Goal: Task Accomplishment & Management: Manage account settings

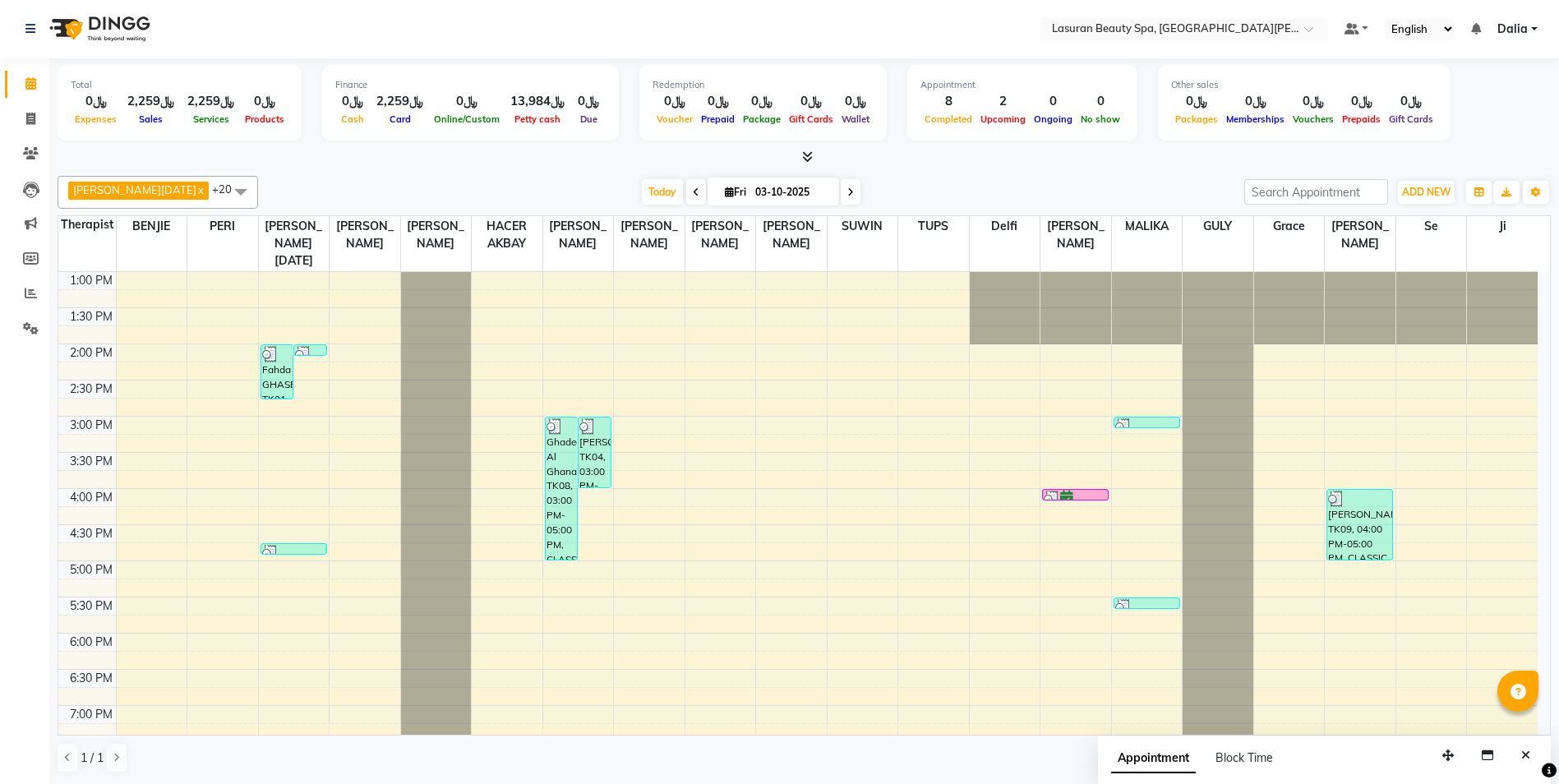
scroll to position [332, 0]
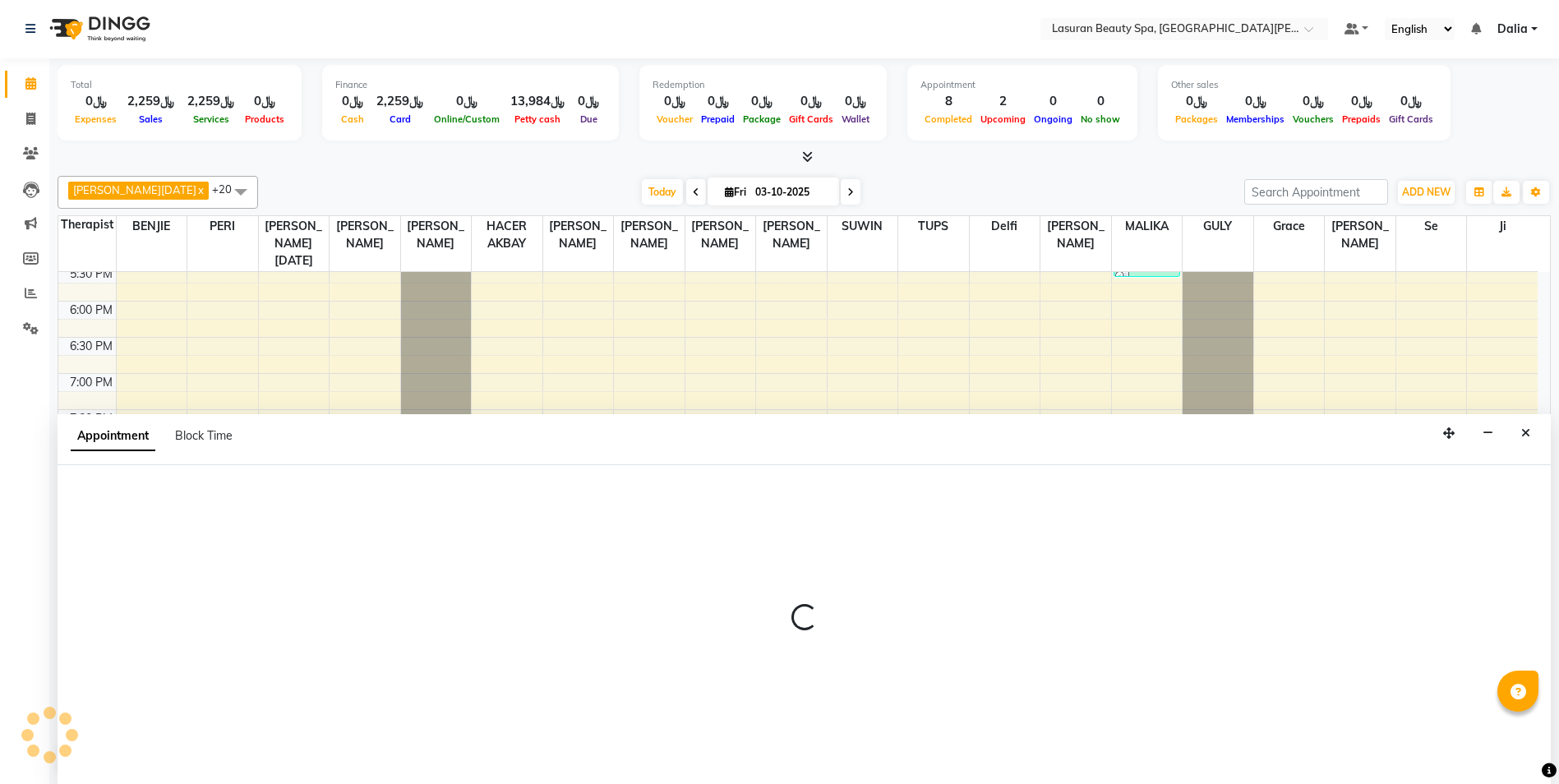
select select "54646"
select select "tentative"
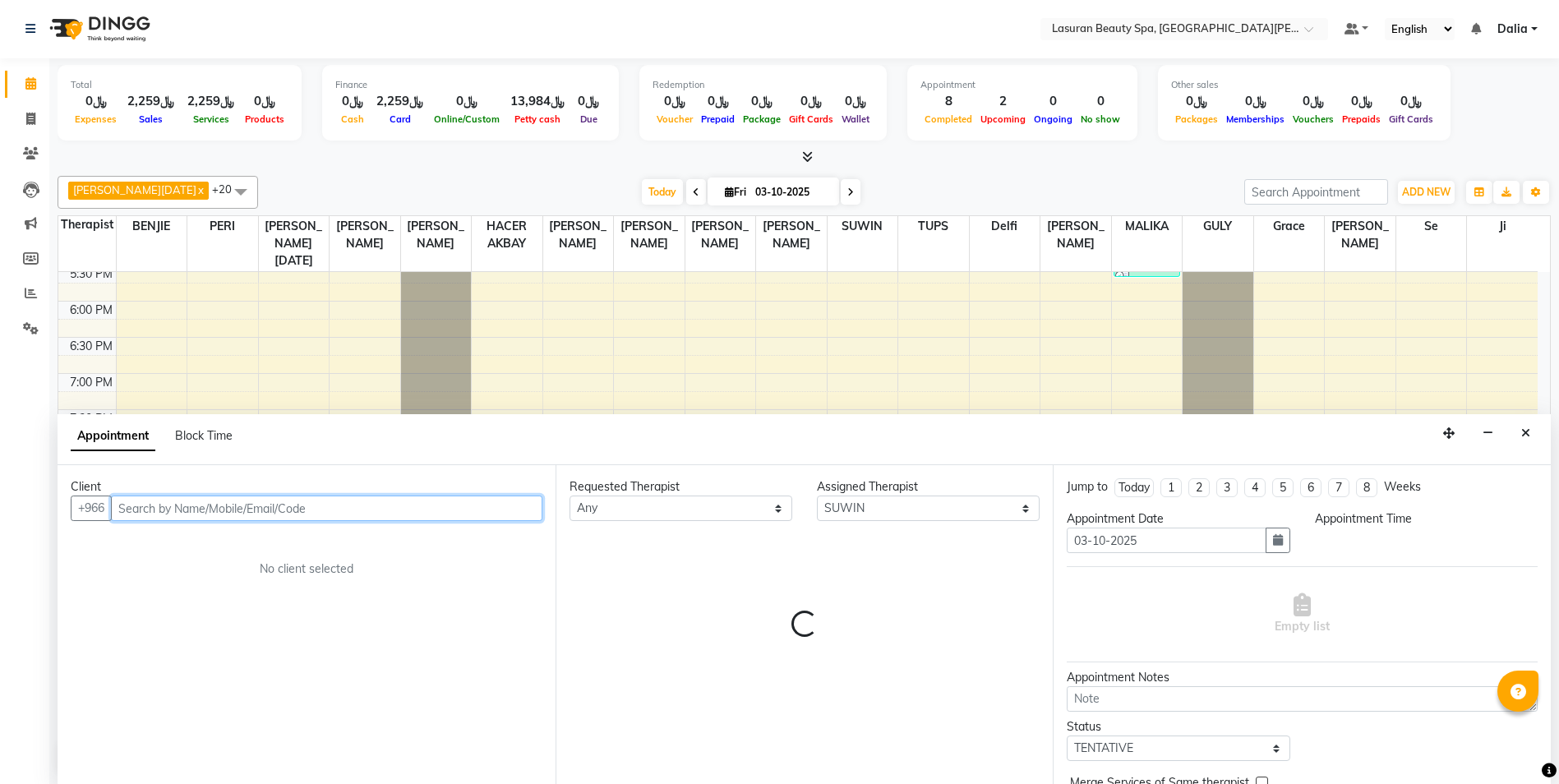
select select "1200"
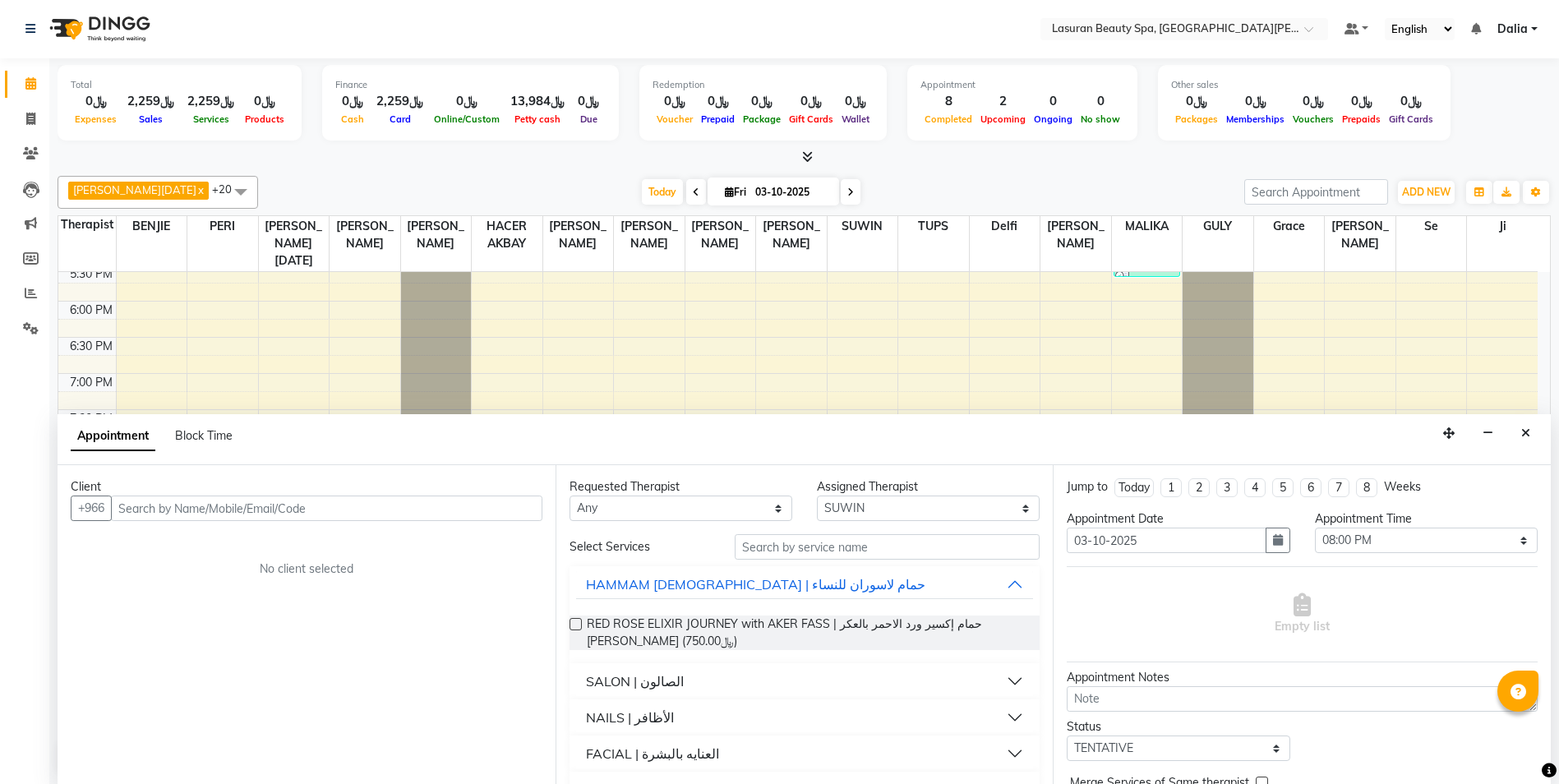
drag, startPoint x: 1524, startPoint y: 436, endPoint x: 1498, endPoint y: 442, distance: 26.7
click at [1524, 436] on icon "Close" at bounding box center [1526, 432] width 9 height 11
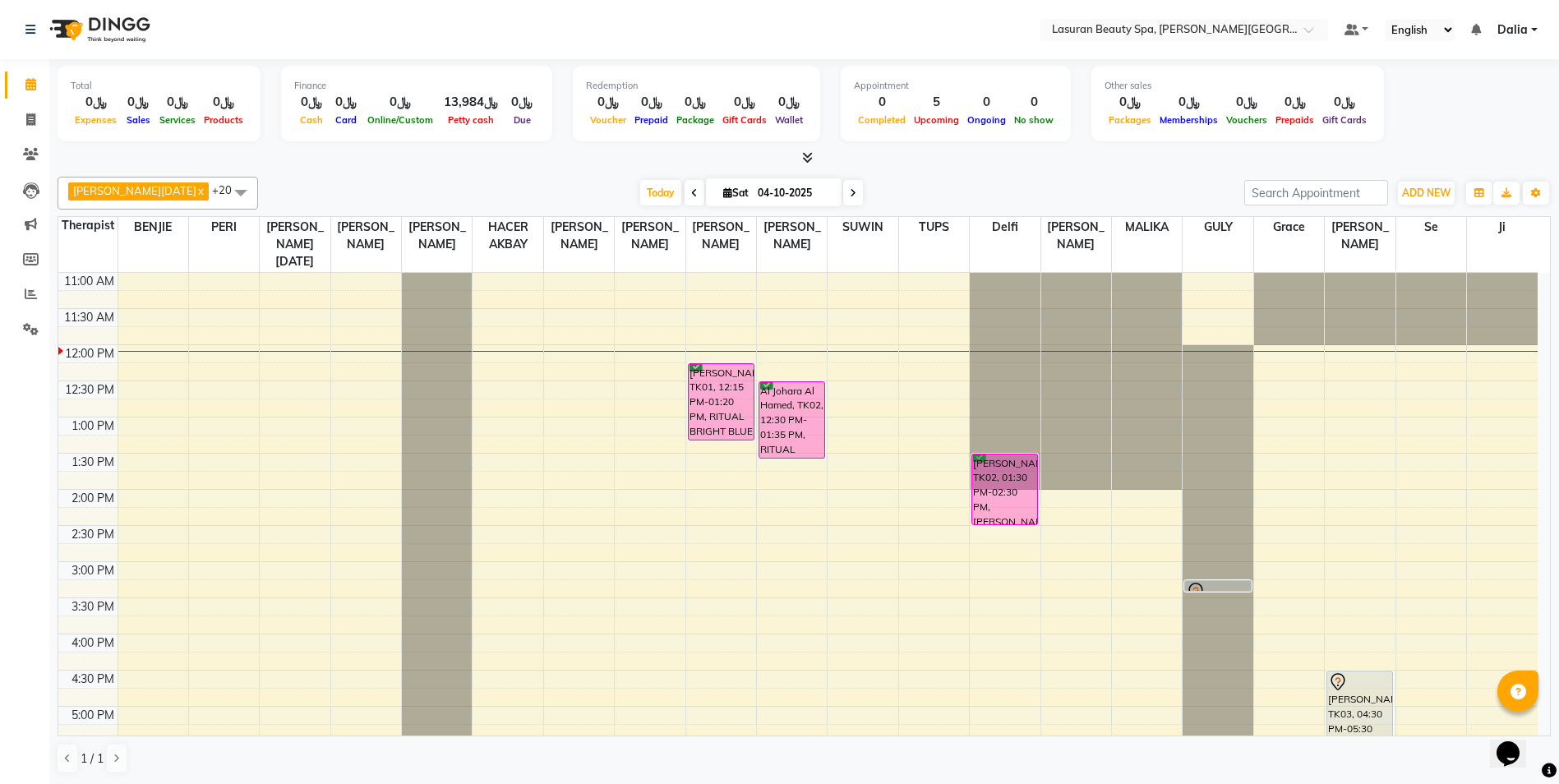
scroll to position [1, 0]
click at [791, 419] on div "Al Johara Al Hamed, TK02, 12:30 PM-01:35 PM, RITUAL BRIGHT BLUE ROCK | حمام الأ…" at bounding box center [791, 418] width 65 height 76
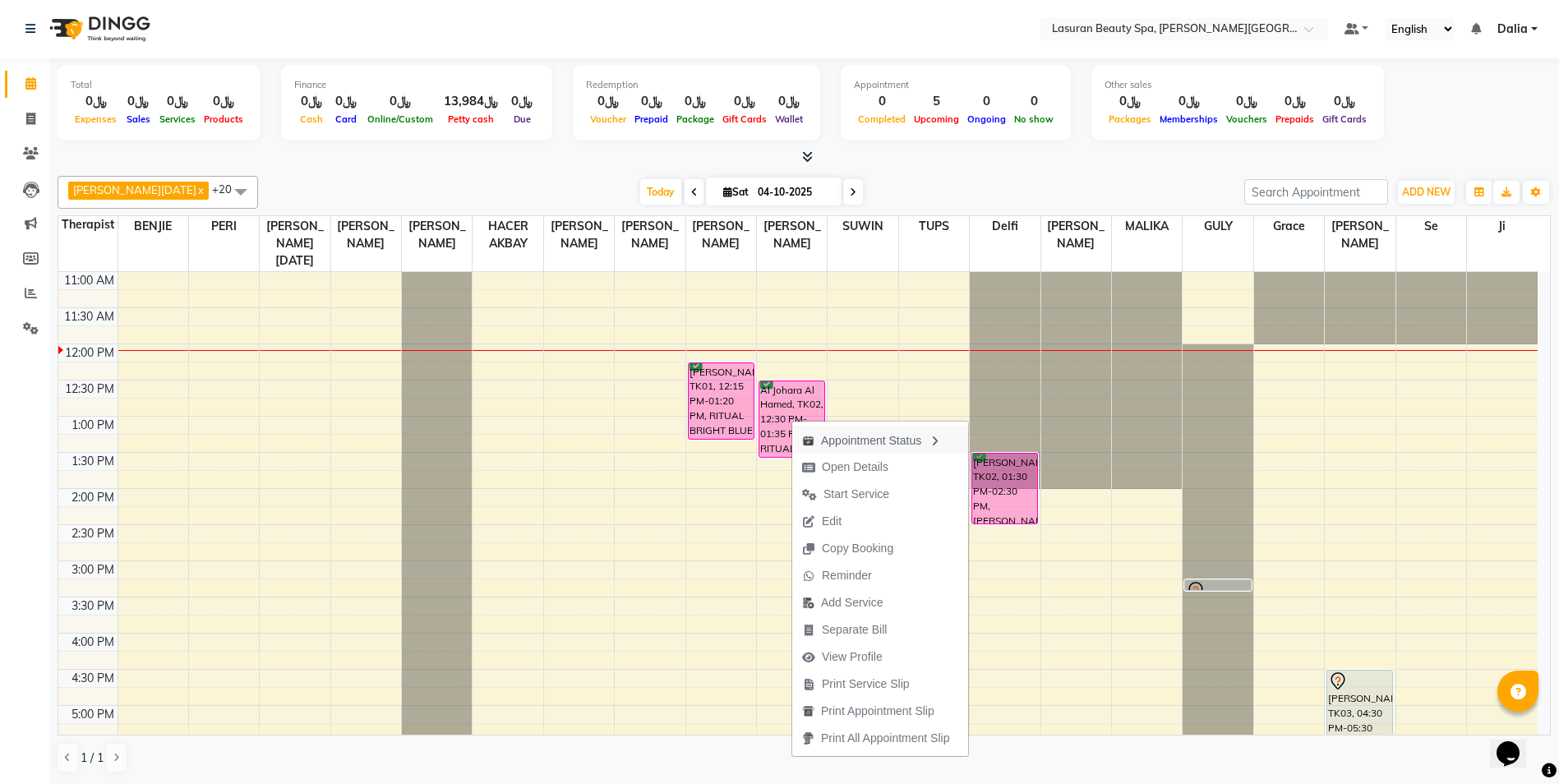
click at [890, 441] on div "Appointment Status" at bounding box center [880, 439] width 176 height 28
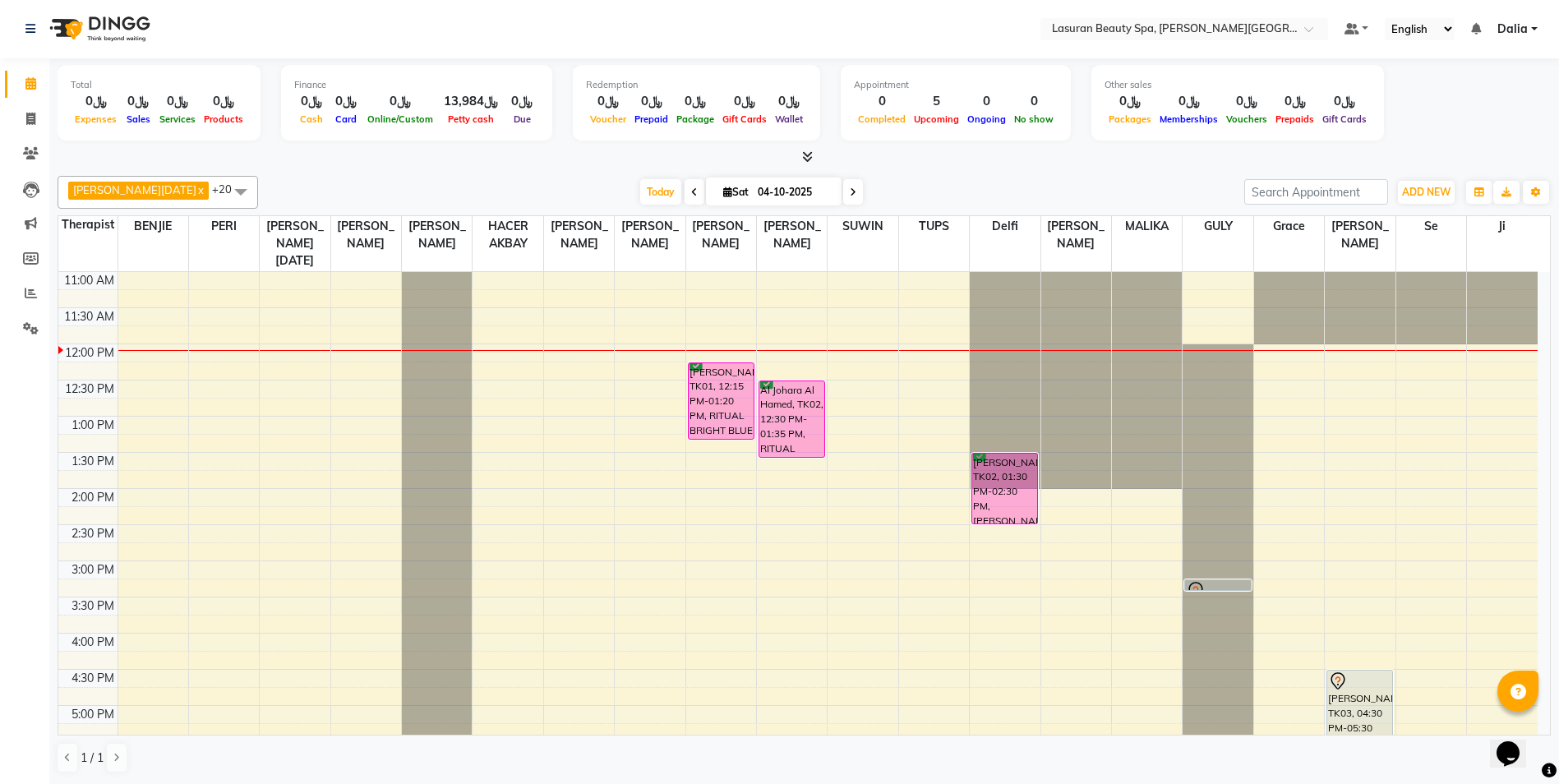
click at [793, 420] on div "Al Johara Al Hamed, TK02, 12:30 PM-01:35 PM, RITUAL BRIGHT BLUE ROCK | حمام الأ…" at bounding box center [791, 418] width 65 height 76
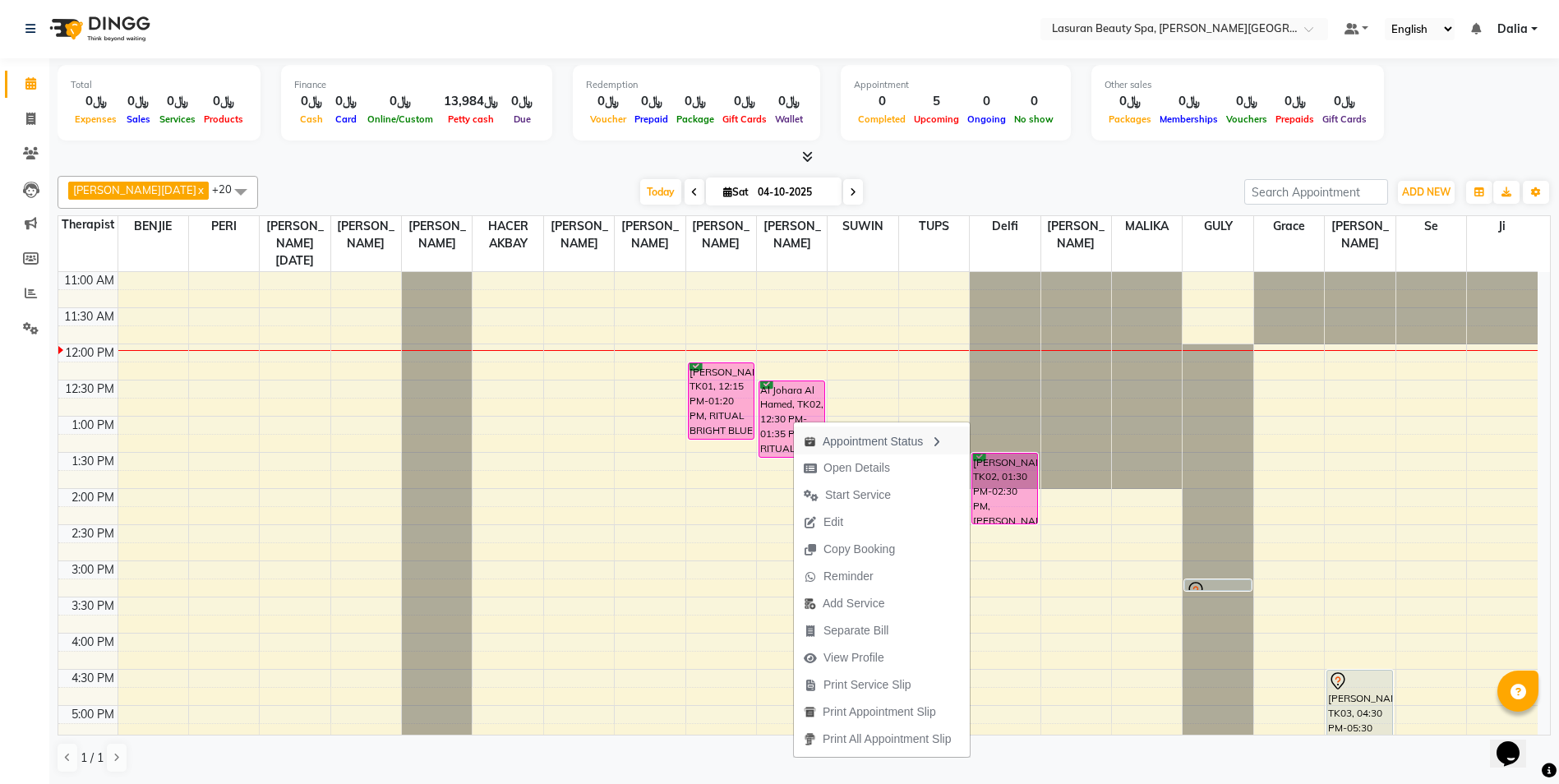
click at [872, 444] on div "Appointment Status" at bounding box center [882, 440] width 176 height 28
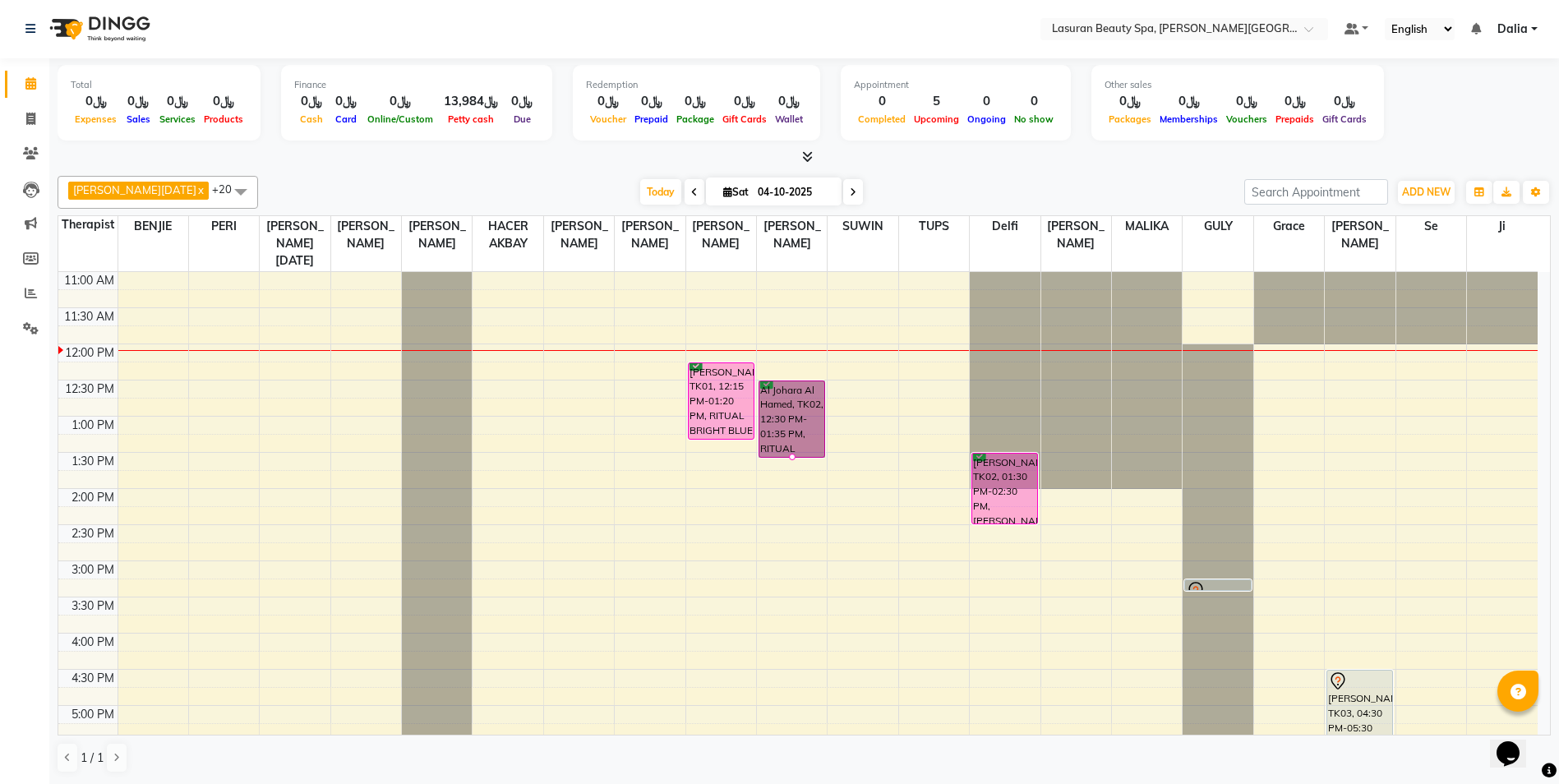
click at [793, 410] on link "Al Johara Al Hamed, TK02, 12:30 PM-01:35 PM, RITUAL BRIGHT BLUE ROCK | حمام الأ…" at bounding box center [791, 418] width 67 height 77
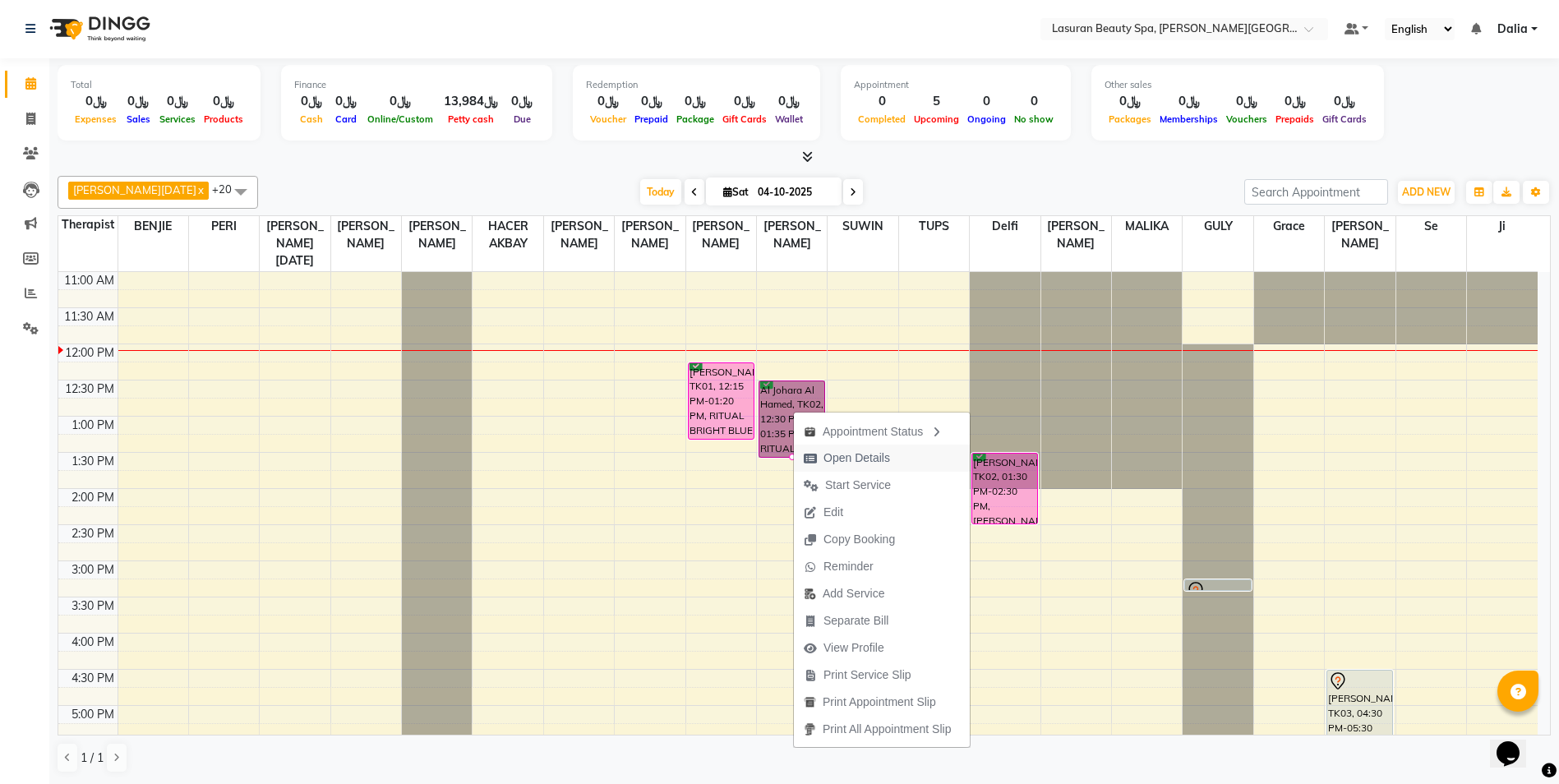
click at [869, 451] on span "Open Details" at bounding box center [856, 458] width 67 height 17
select select "3"
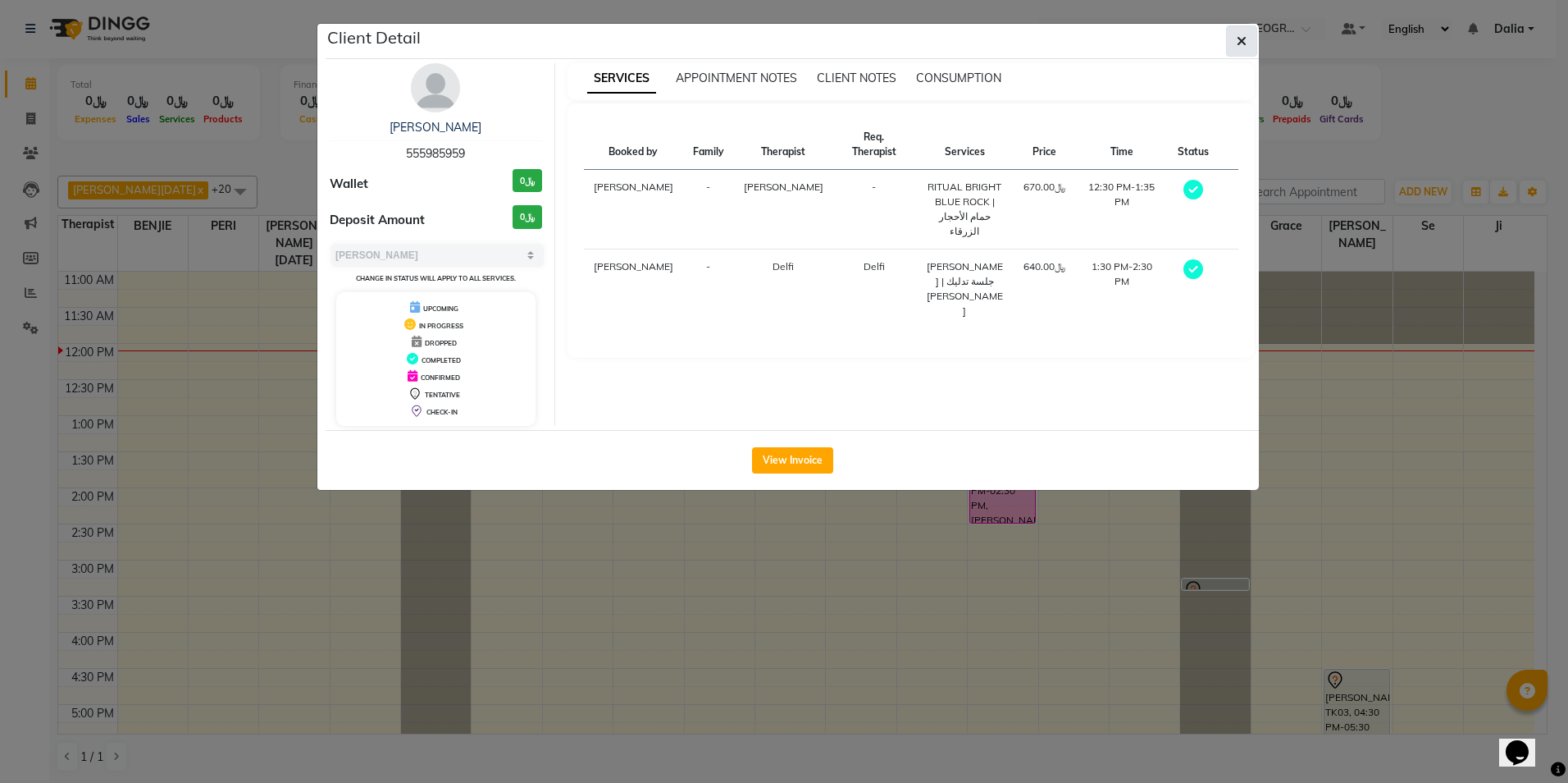
click at [1247, 39] on button "button" at bounding box center [1242, 41] width 31 height 31
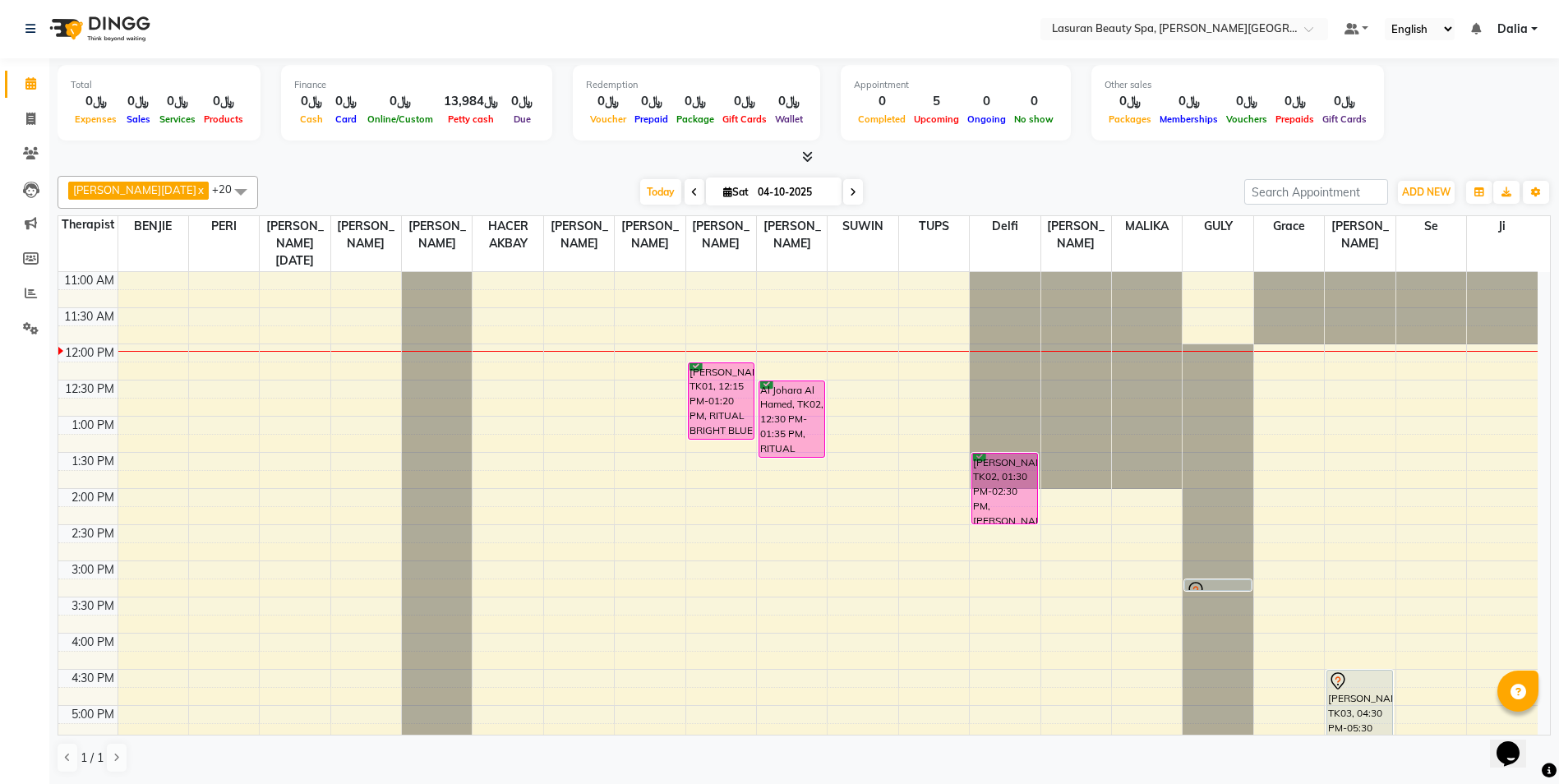
click at [717, 418] on div "[PERSON_NAME], TK01, 12:15 PM-01:20 PM, RITUAL BRIGHT BLUE ROCK | حمام الأحجار …" at bounding box center [721, 400] width 65 height 76
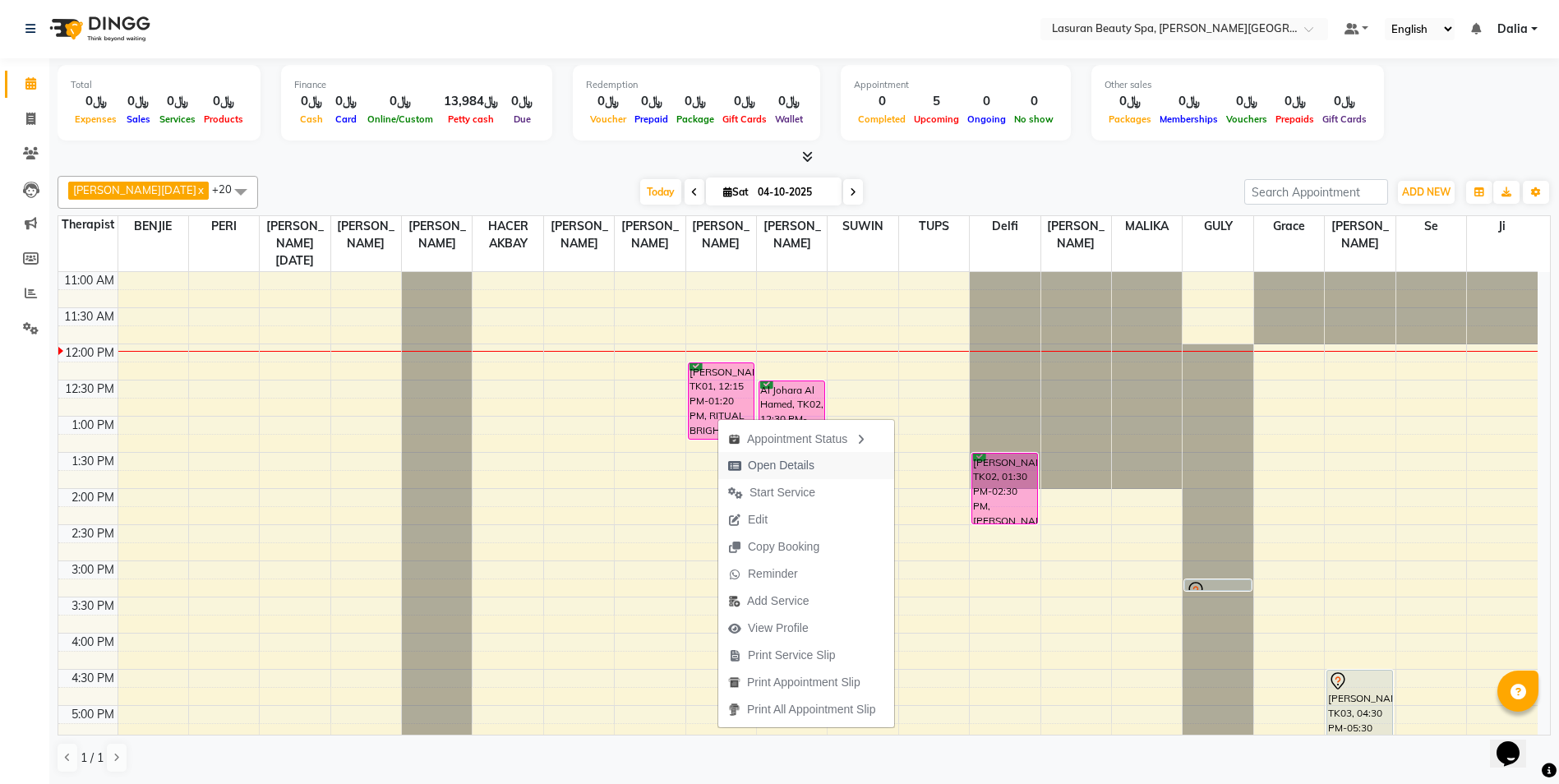
click at [800, 463] on span "Open Details" at bounding box center [781, 465] width 67 height 17
select select "6"
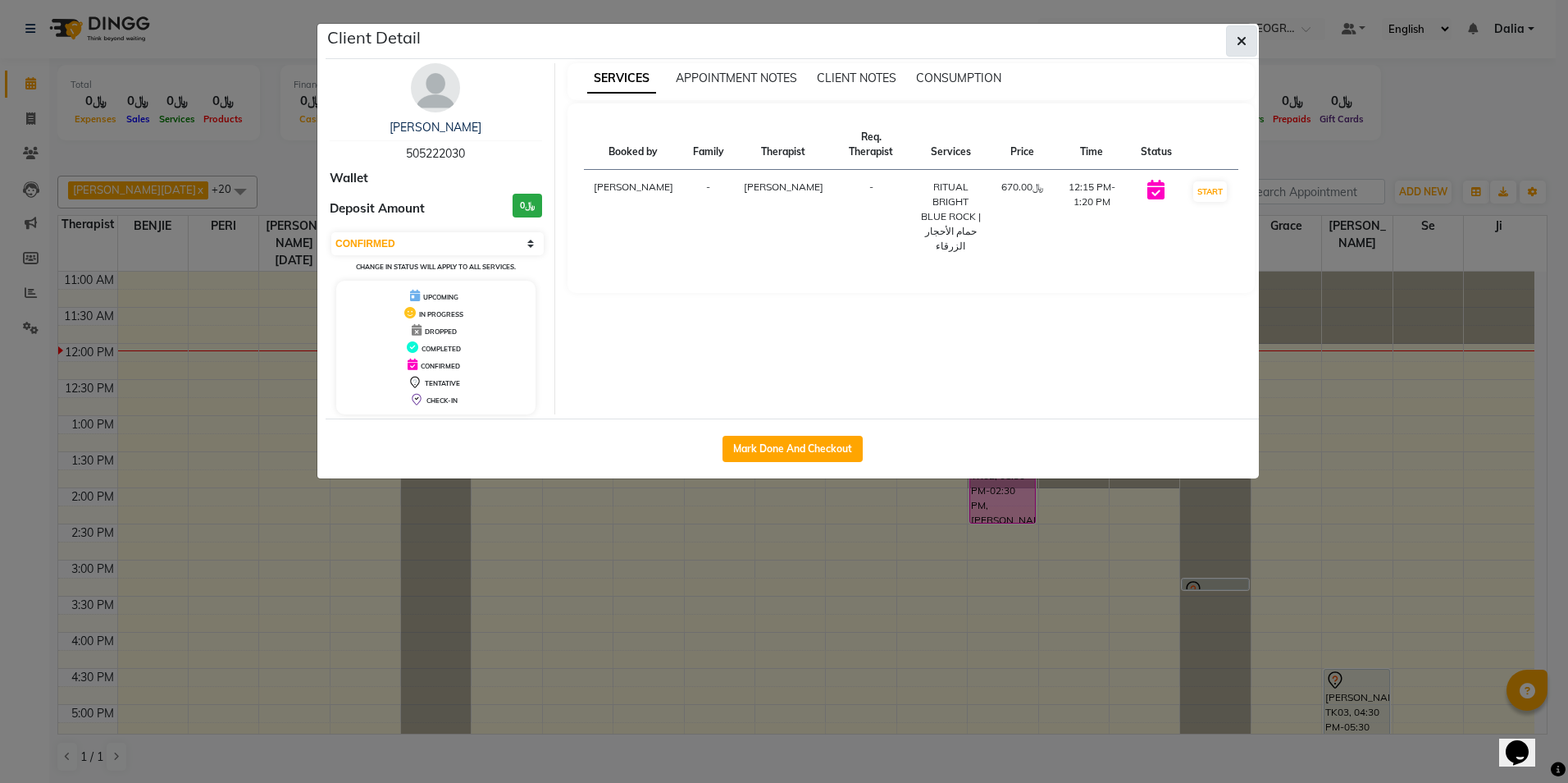
click at [1238, 41] on icon "button" at bounding box center [1241, 41] width 10 height 13
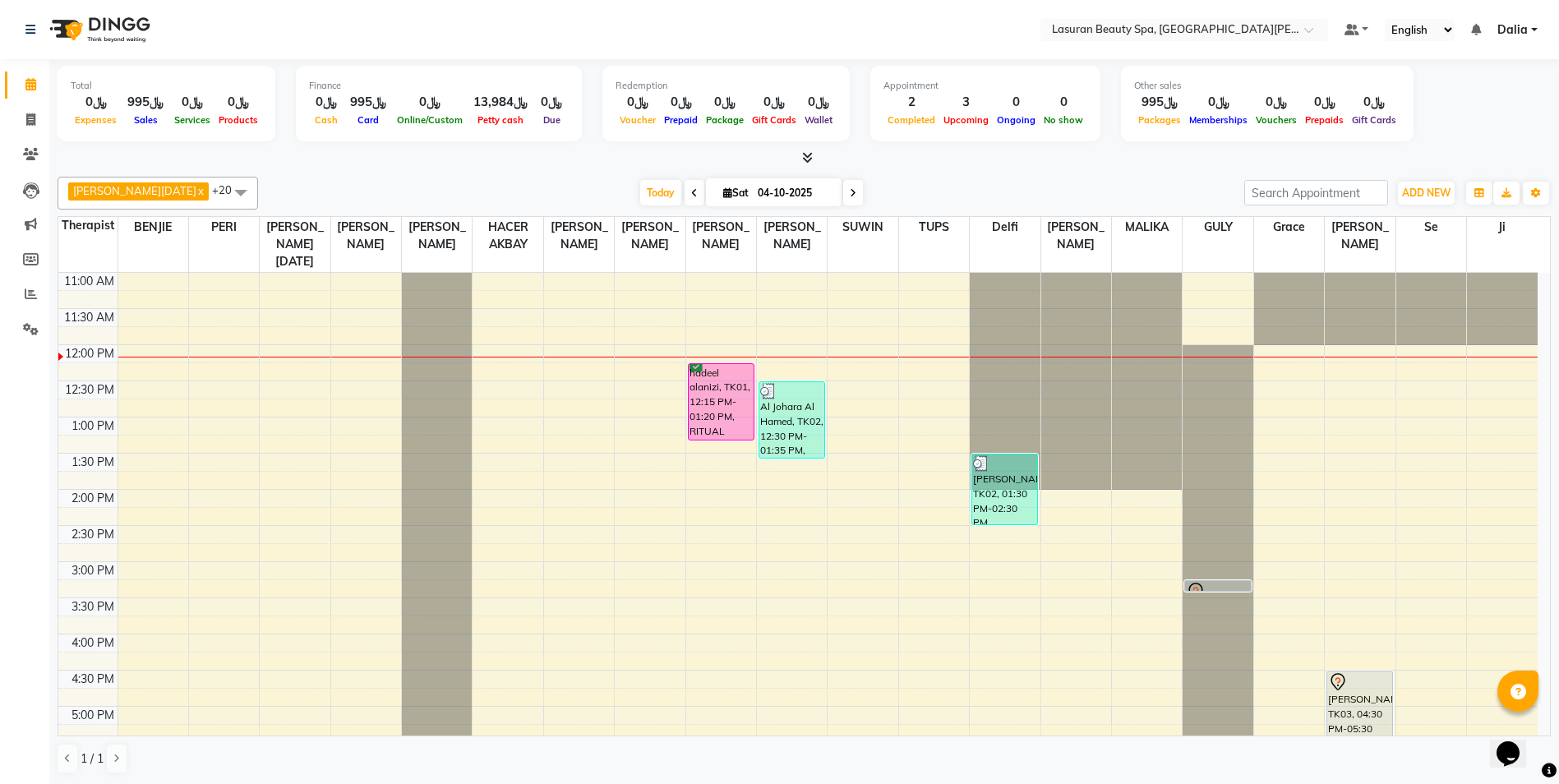
click at [843, 195] on span at bounding box center [853, 192] width 20 height 25
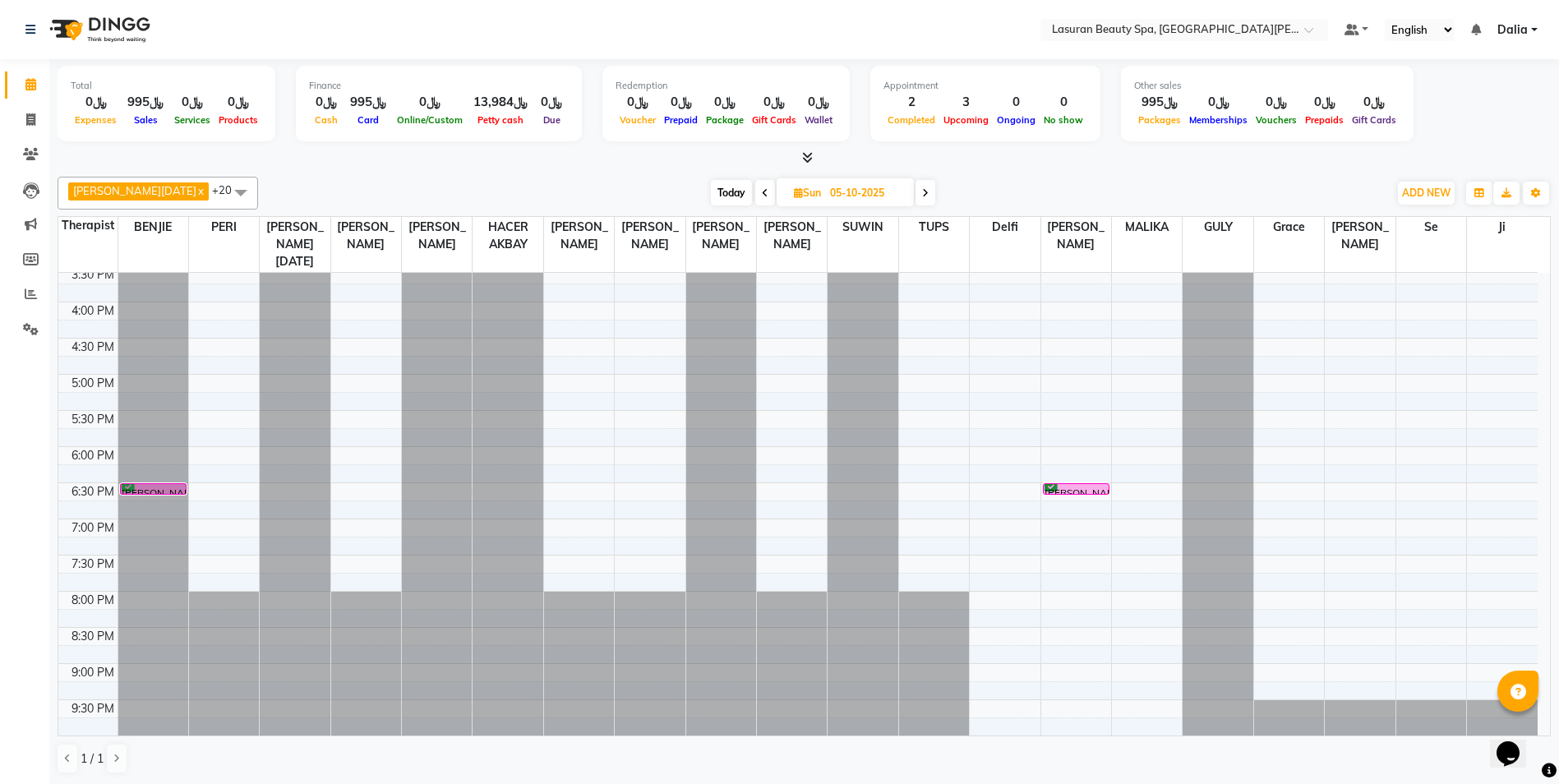
scroll to position [1, 0]
click at [915, 192] on span at bounding box center [925, 191] width 20 height 25
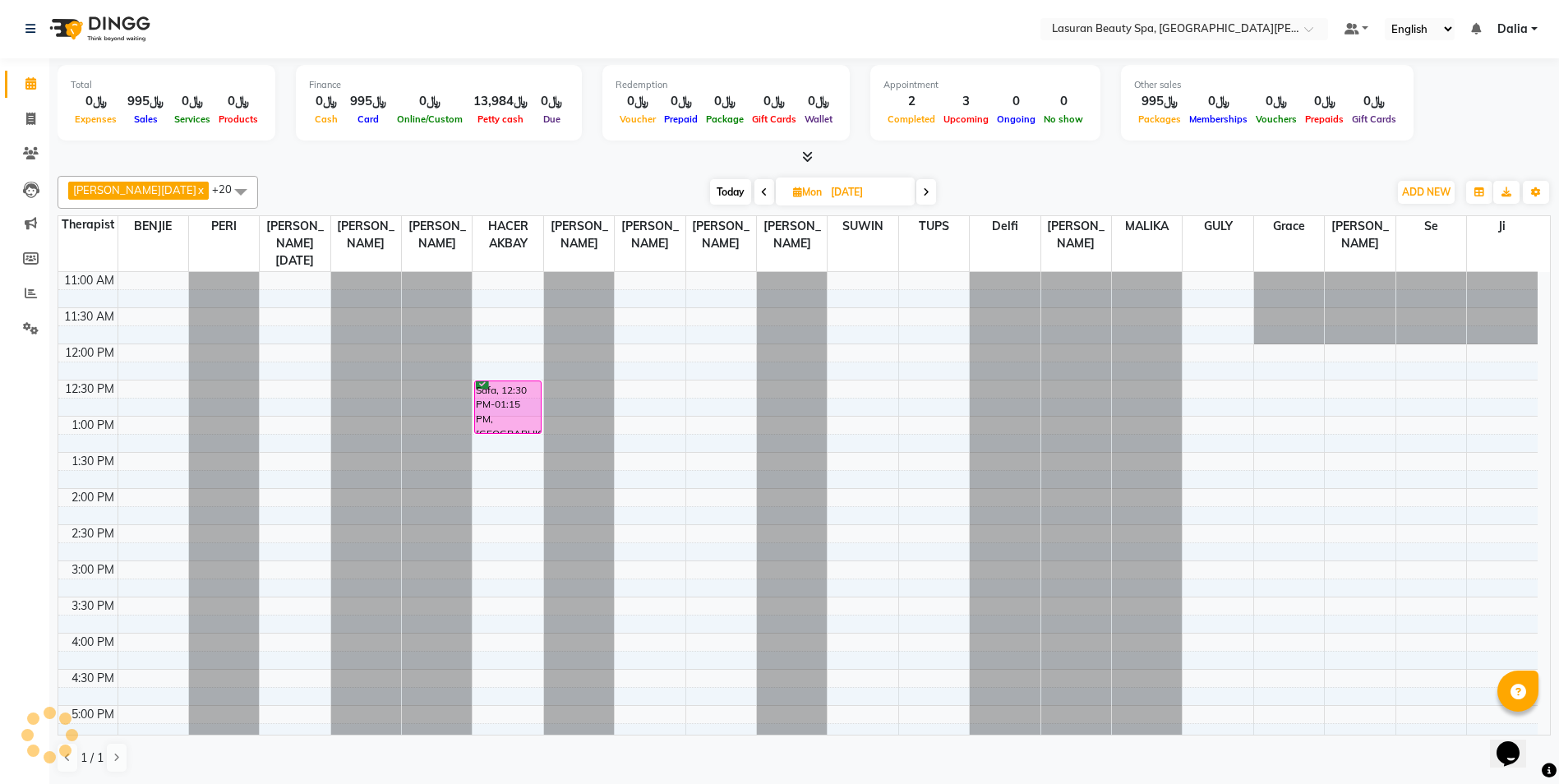
scroll to position [0, 0]
click at [761, 191] on icon at bounding box center [764, 193] width 7 height 10
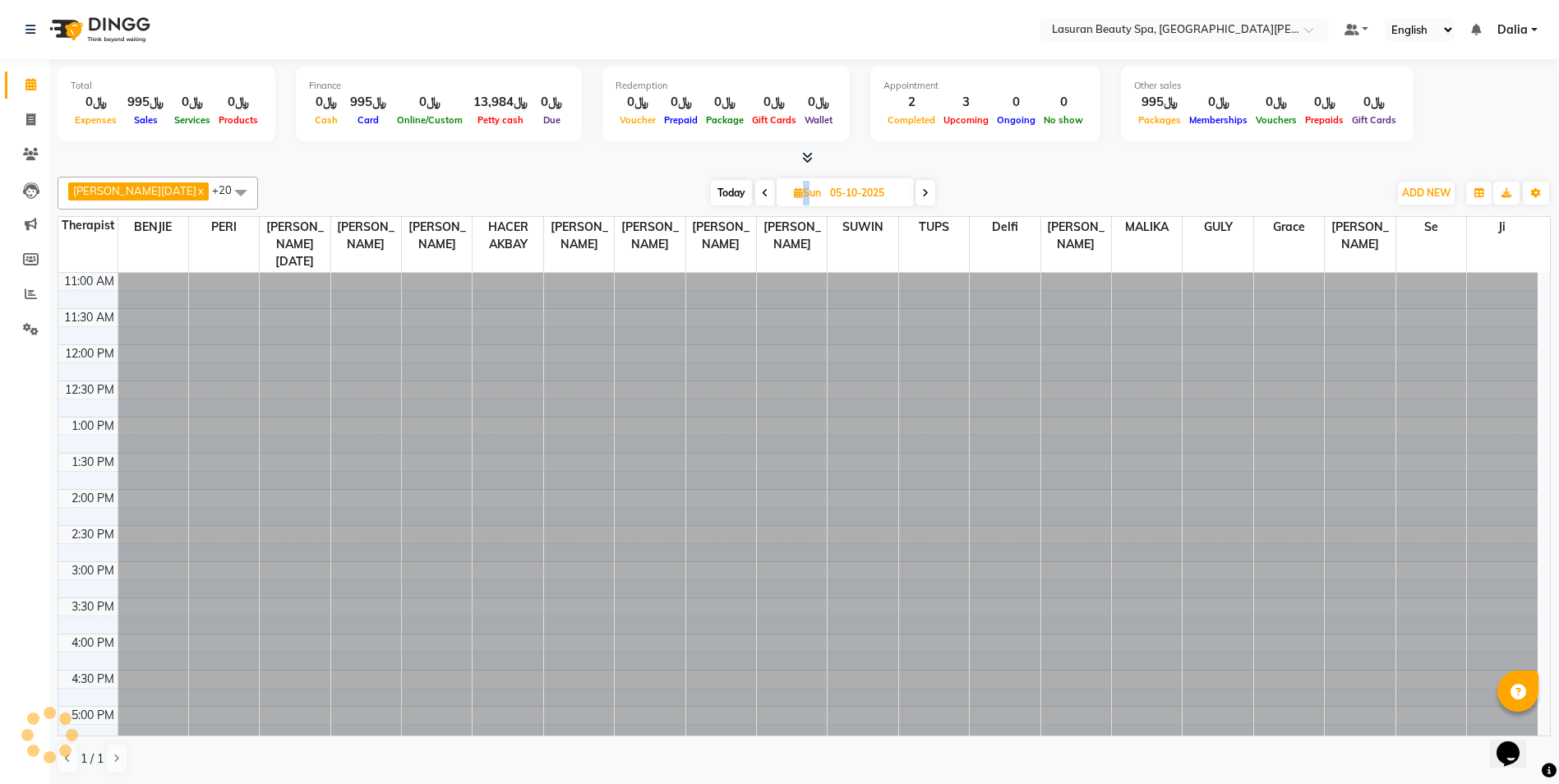
click at [762, 191] on icon at bounding box center [765, 193] width 7 height 10
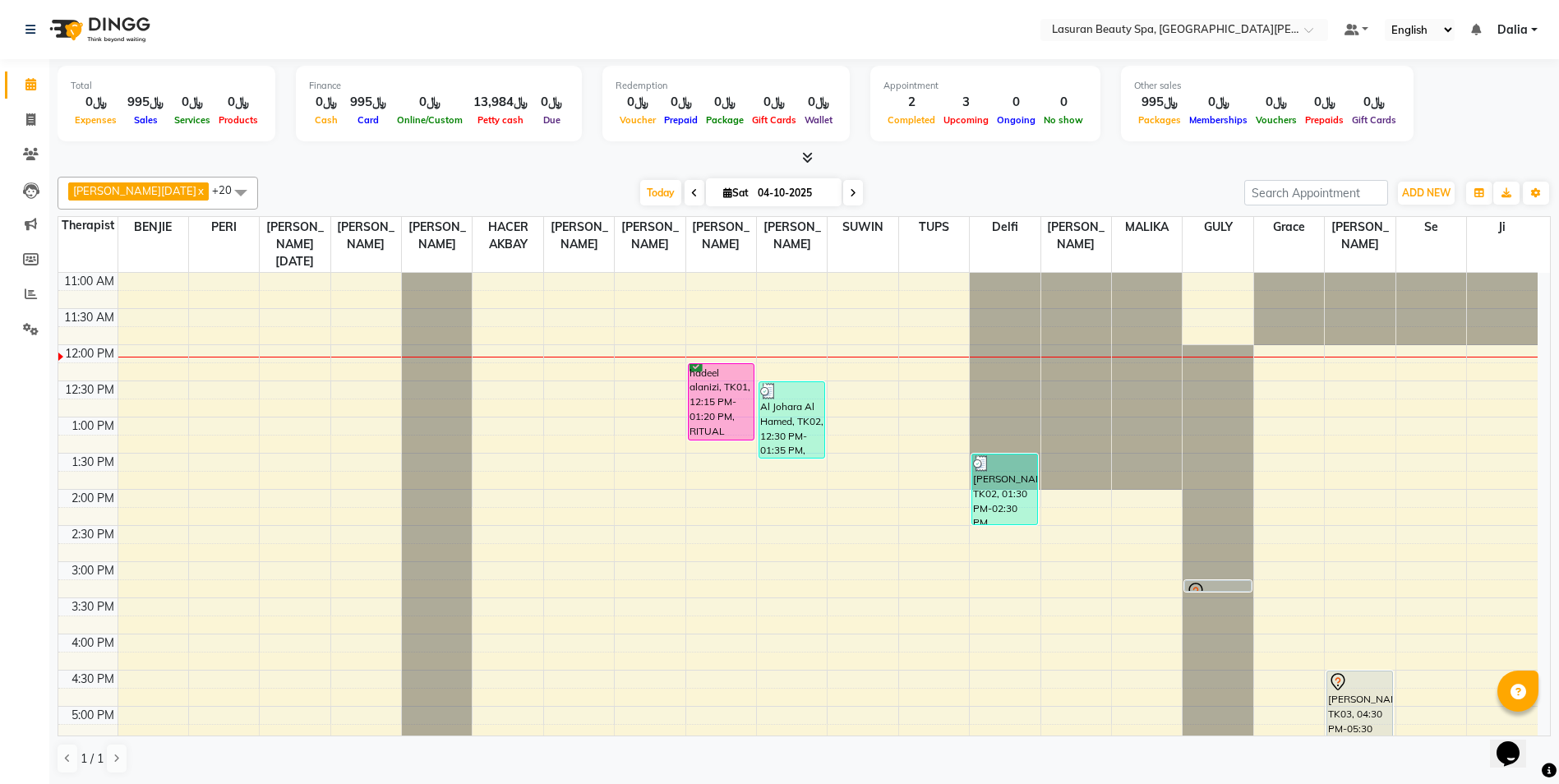
click at [691, 191] on icon at bounding box center [695, 193] width 7 height 10
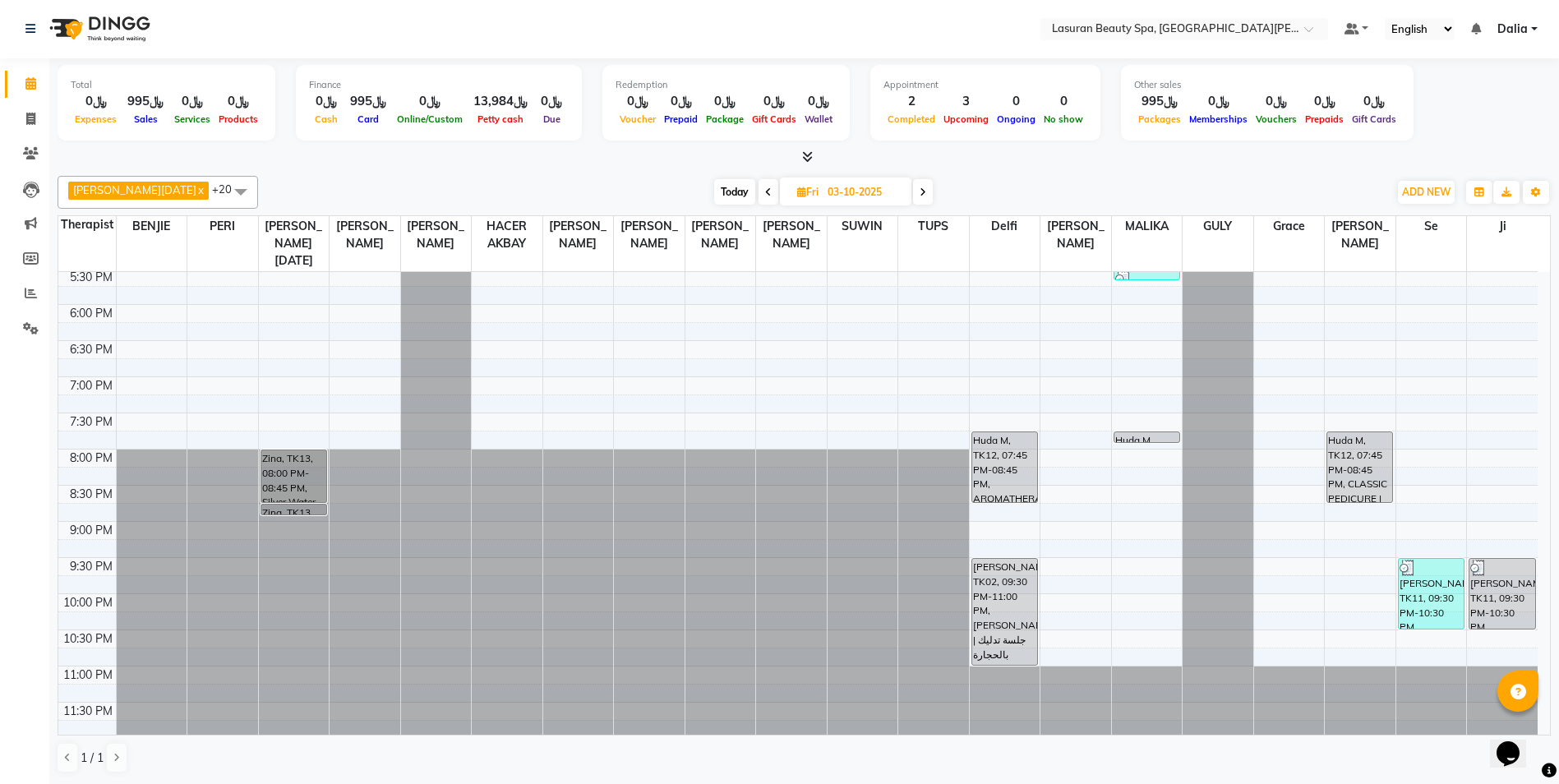
scroll to position [332, 0]
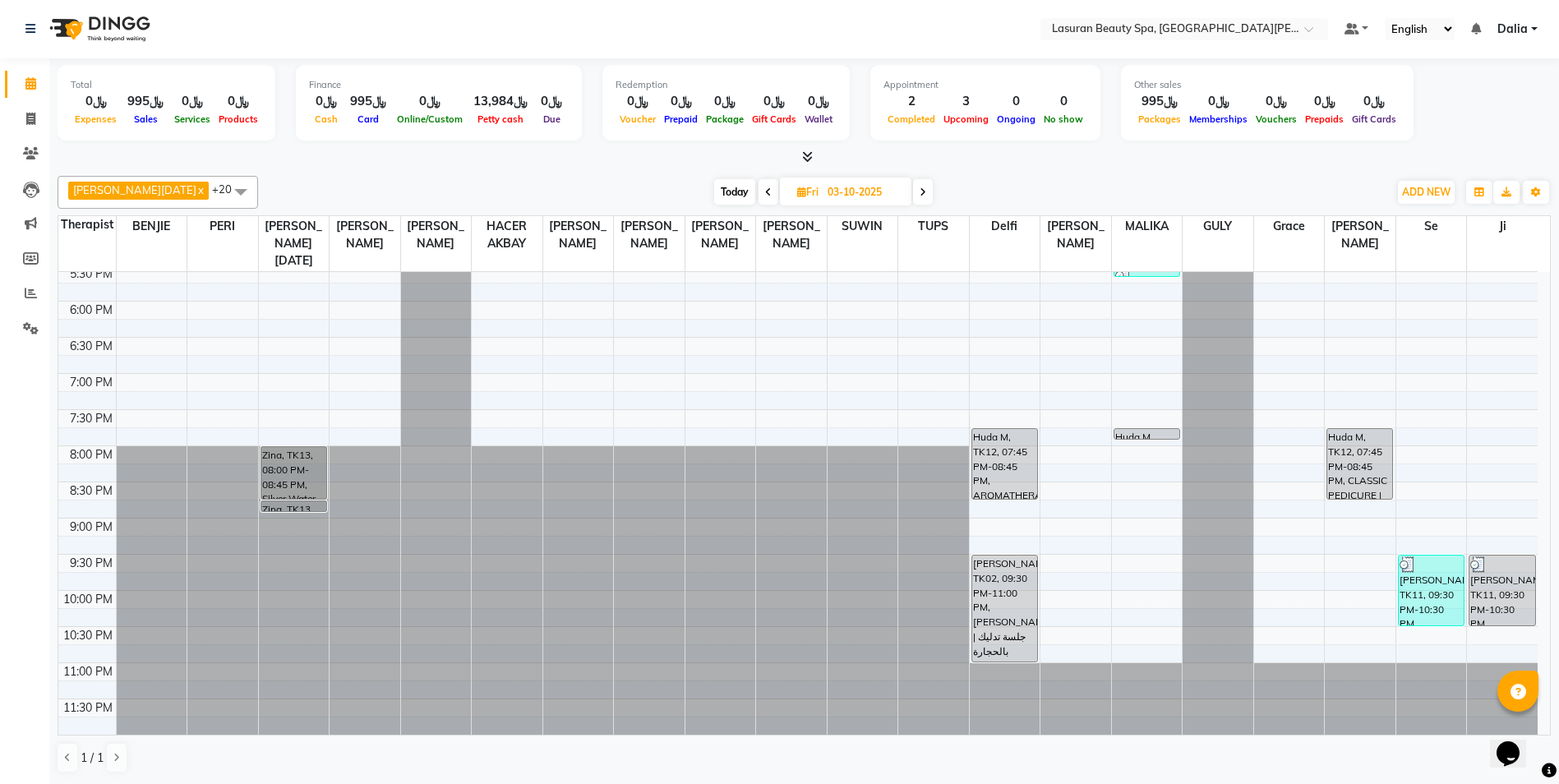
click at [920, 193] on icon at bounding box center [923, 192] width 7 height 10
type input "04-10-2025"
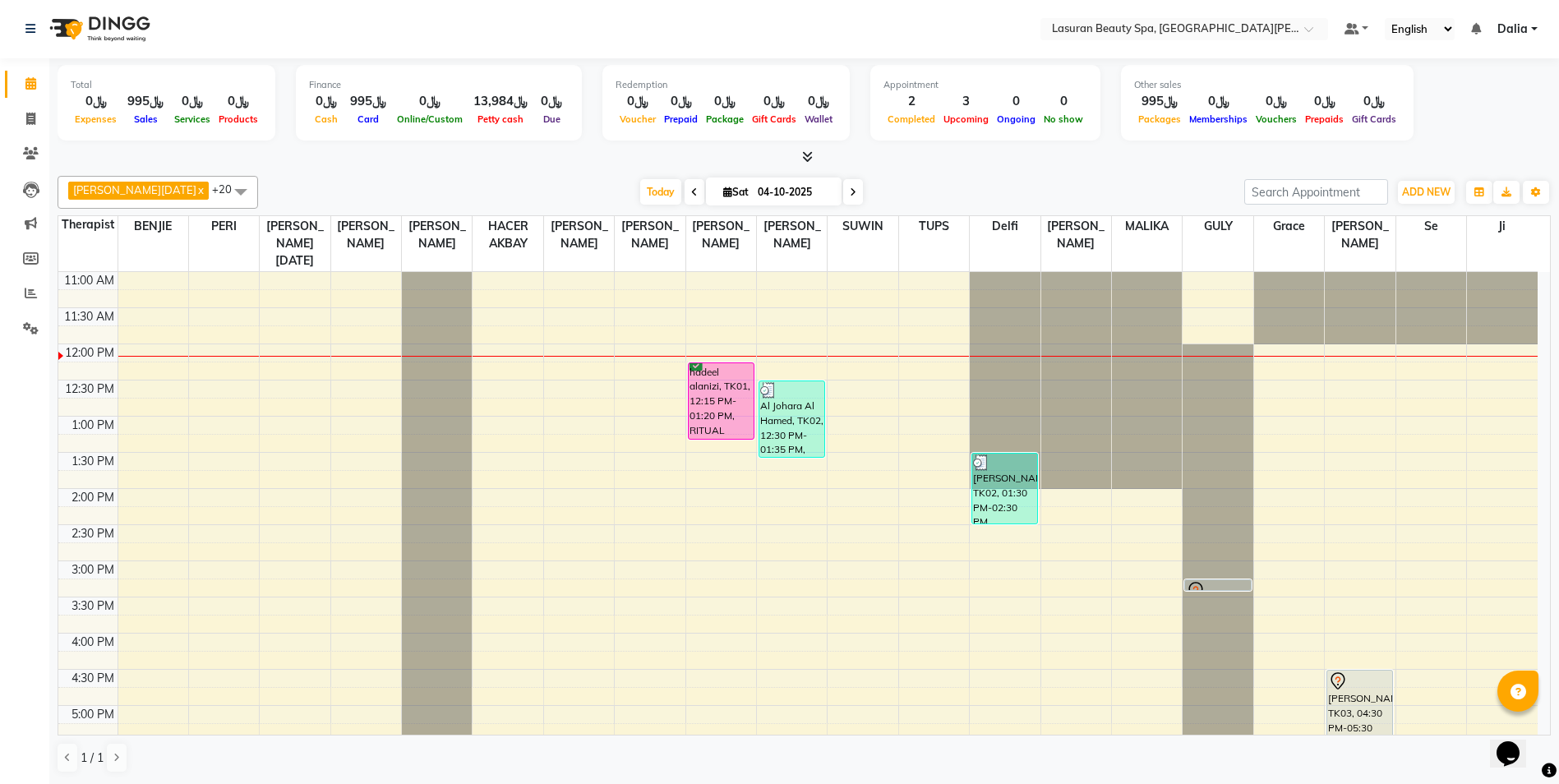
scroll to position [0, 0]
